Goal: Task Accomplishment & Management: Use online tool/utility

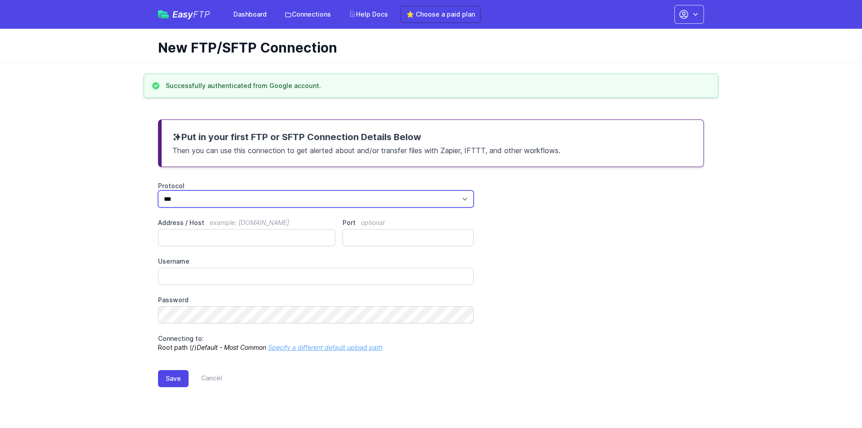
click at [259, 196] on select "*** **** ****" at bounding box center [316, 198] width 316 height 17
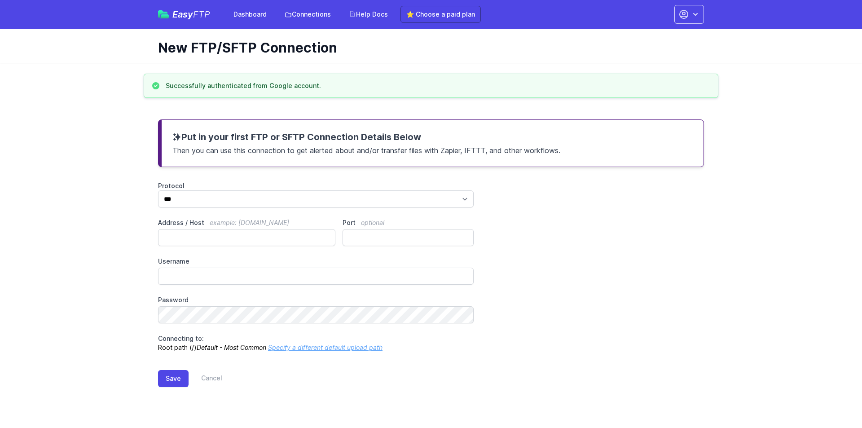
click at [235, 228] on div "Address / Host example: [DOMAIN_NAME]" at bounding box center [246, 232] width 177 height 28
click at [233, 235] on input "Address / Host example: [DOMAIN_NAME]" at bounding box center [246, 237] width 177 height 17
click at [407, 230] on input "Port optional" at bounding box center [408, 237] width 131 height 17
click at [207, 240] on input "Address / Host example: [DOMAIN_NAME]" at bounding box center [246, 237] width 177 height 17
click at [434, 18] on link "⭐ Choose a paid plan" at bounding box center [441, 14] width 80 height 17
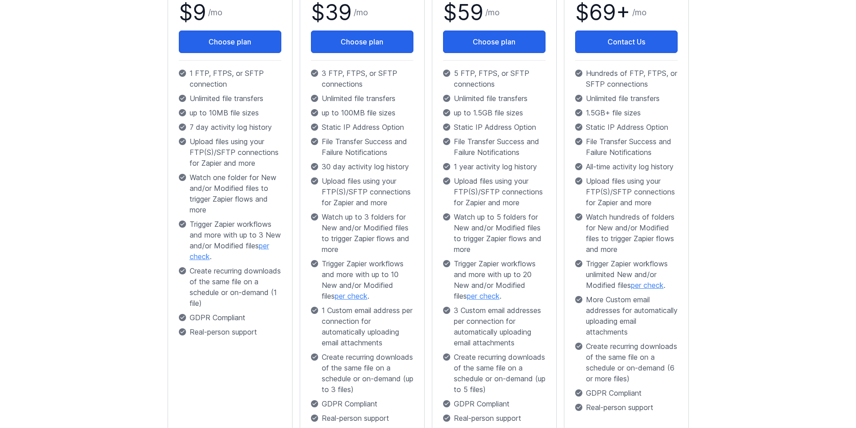
scroll to position [61, 0]
